Goal: Task Accomplishment & Management: Manage account settings

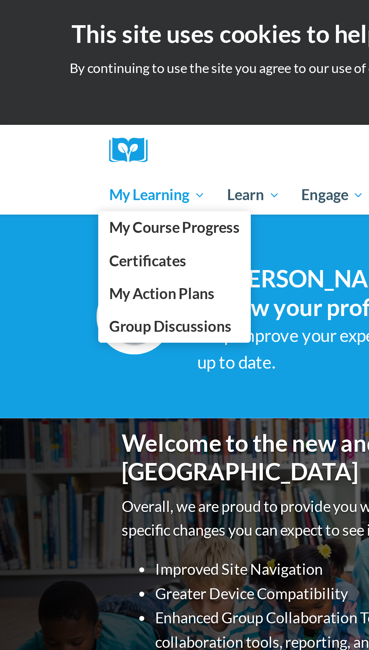
click at [68, 88] on span "My Learning" at bounding box center [70, 87] width 43 height 9
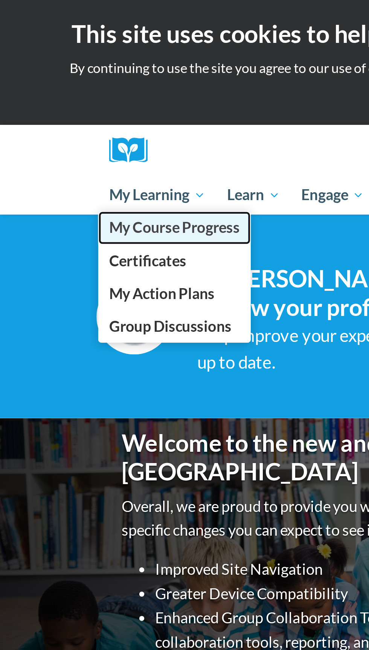
click at [87, 103] on span "My Course Progress" at bounding box center [78, 102] width 59 height 8
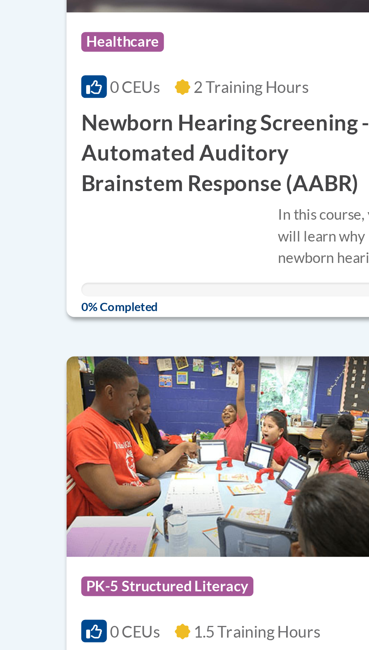
scroll to position [3, 0]
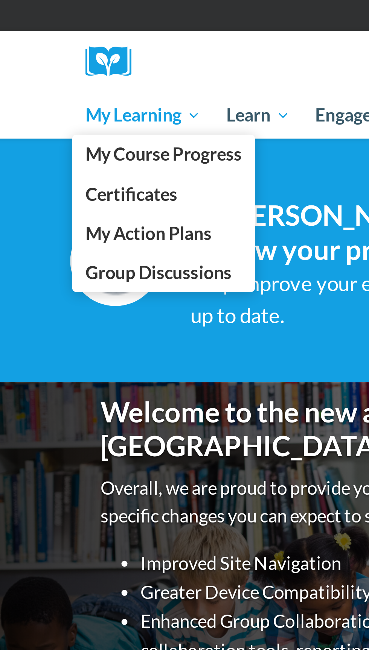
click at [79, 90] on span "My Learning" at bounding box center [70, 87] width 43 height 9
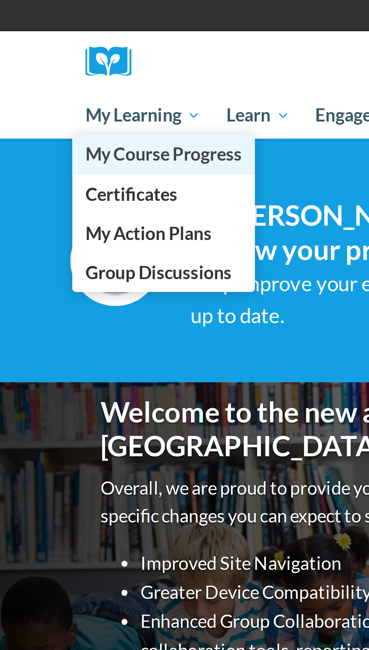
click at [88, 105] on span "My Course Progress" at bounding box center [78, 102] width 59 height 8
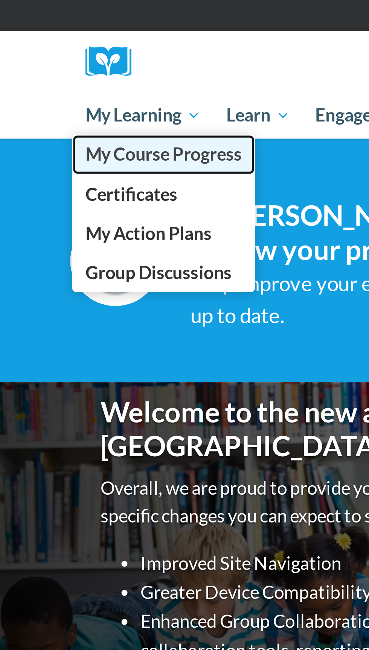
click at [96, 105] on span "My Course Progress" at bounding box center [78, 102] width 59 height 8
click at [81, 105] on span "My Course Progress" at bounding box center [78, 102] width 59 height 8
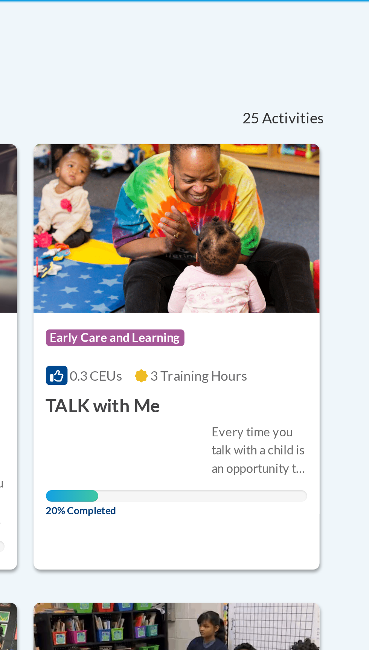
scroll to position [152, 0]
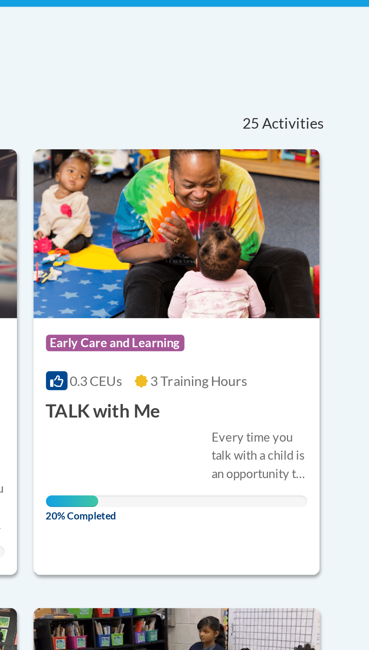
click at [293, 117] on img at bounding box center [252, 106] width 130 height 77
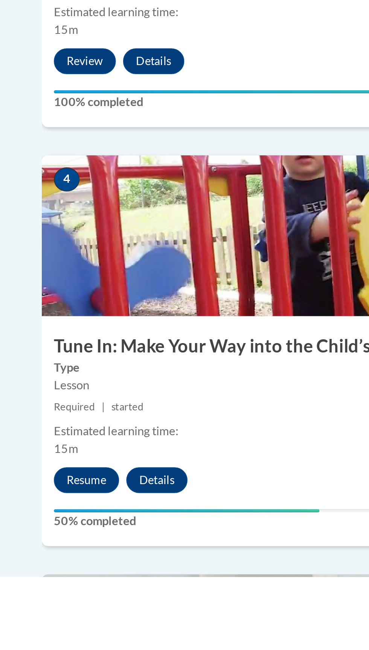
scroll to position [410, 0]
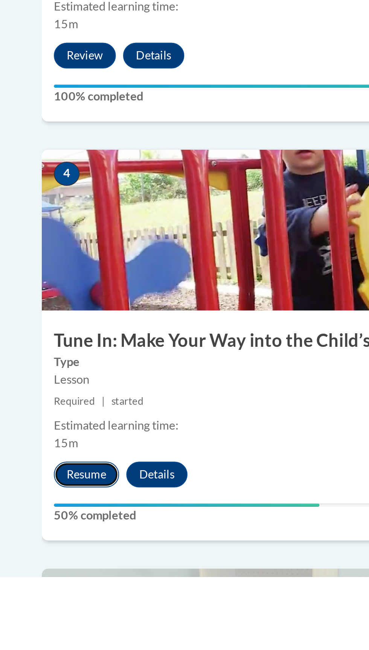
click at [76, 597] on button "Resume" at bounding box center [75, 603] width 30 height 12
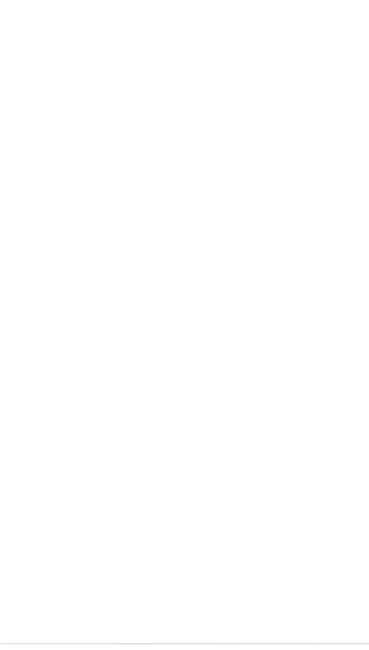
scroll to position [478, 0]
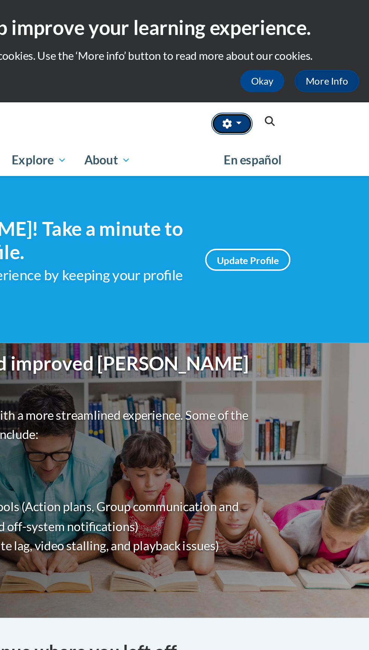
click at [292, 70] on icon "button" at bounding box center [290, 67] width 5 height 5
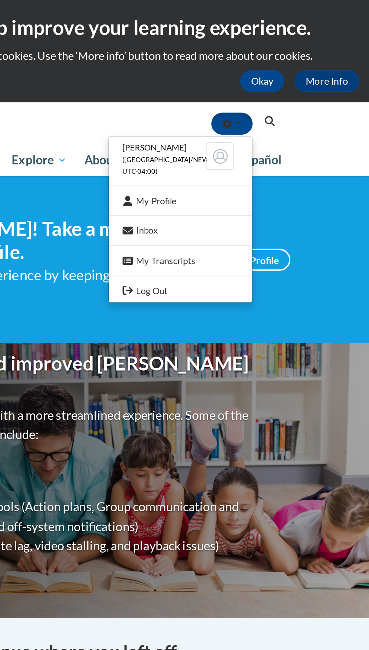
click at [270, 165] on ul "Shaundricka Sewell (America/New_York UTC-04:00) My Profile Inbox My Transcripts…" at bounding box center [265, 120] width 79 height 91
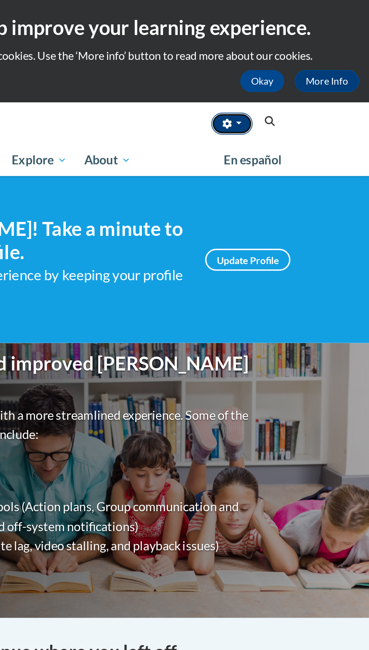
click at [297, 67] on span "button" at bounding box center [297, 68] width 3 height 2
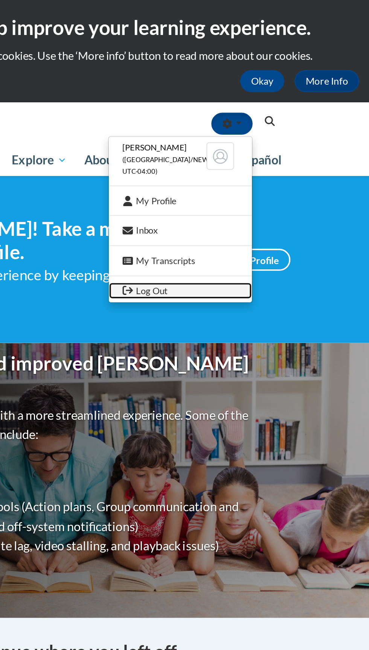
click at [284, 161] on link "Log Out" at bounding box center [265, 159] width 78 height 9
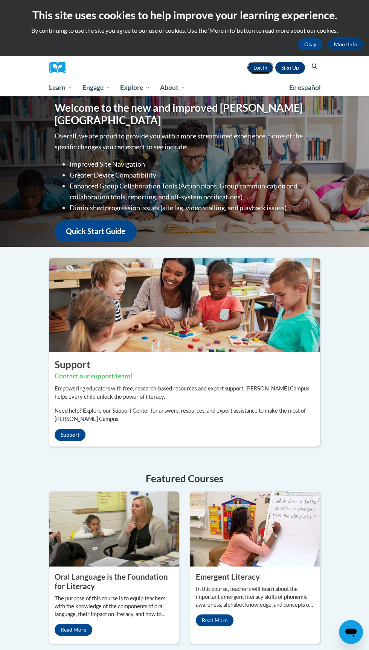
click at [266, 70] on link "Log In" at bounding box center [260, 68] width 26 height 12
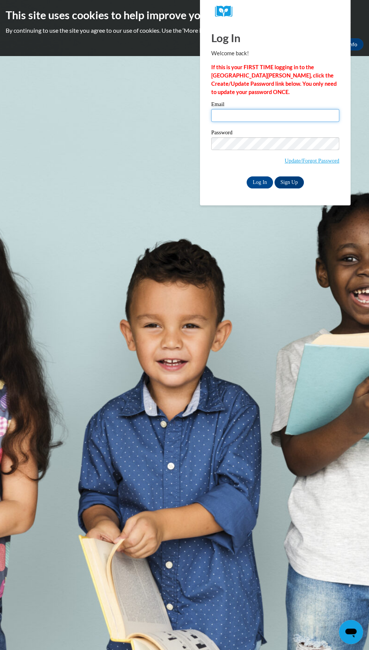
click at [311, 113] on input "Email" at bounding box center [275, 115] width 128 height 13
type input "[EMAIL_ADDRESS][DOMAIN_NAME]"
click at [247, 177] on input "Log In" at bounding box center [260, 183] width 26 height 12
